Goal: Find specific page/section: Find specific page/section

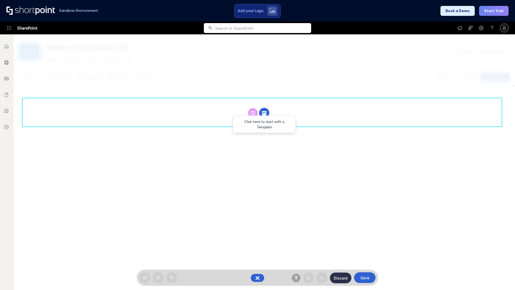
click at [264, 113] on circle at bounding box center [264, 113] width 10 height 10
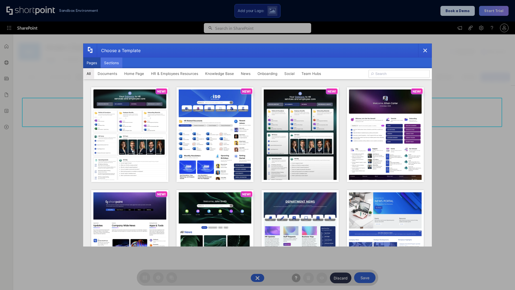
click at [111, 63] on button "Sections" at bounding box center [112, 62] width 22 height 11
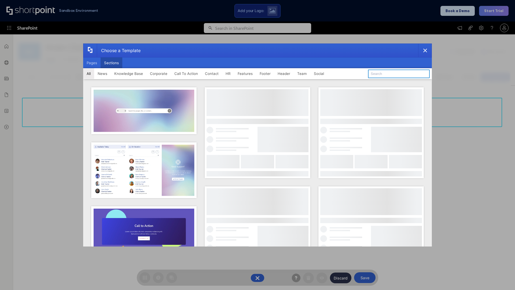
type input "FAQ 2"
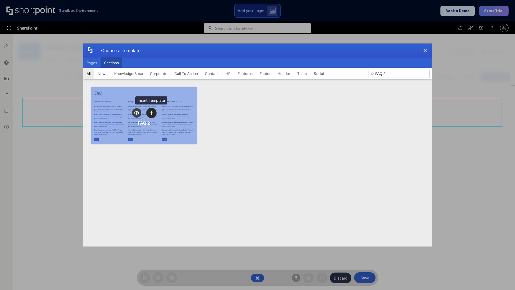
click at [151, 113] on icon "template selector" at bounding box center [151, 113] width 4 height 4
